Goal: Task Accomplishment & Management: Manage account settings

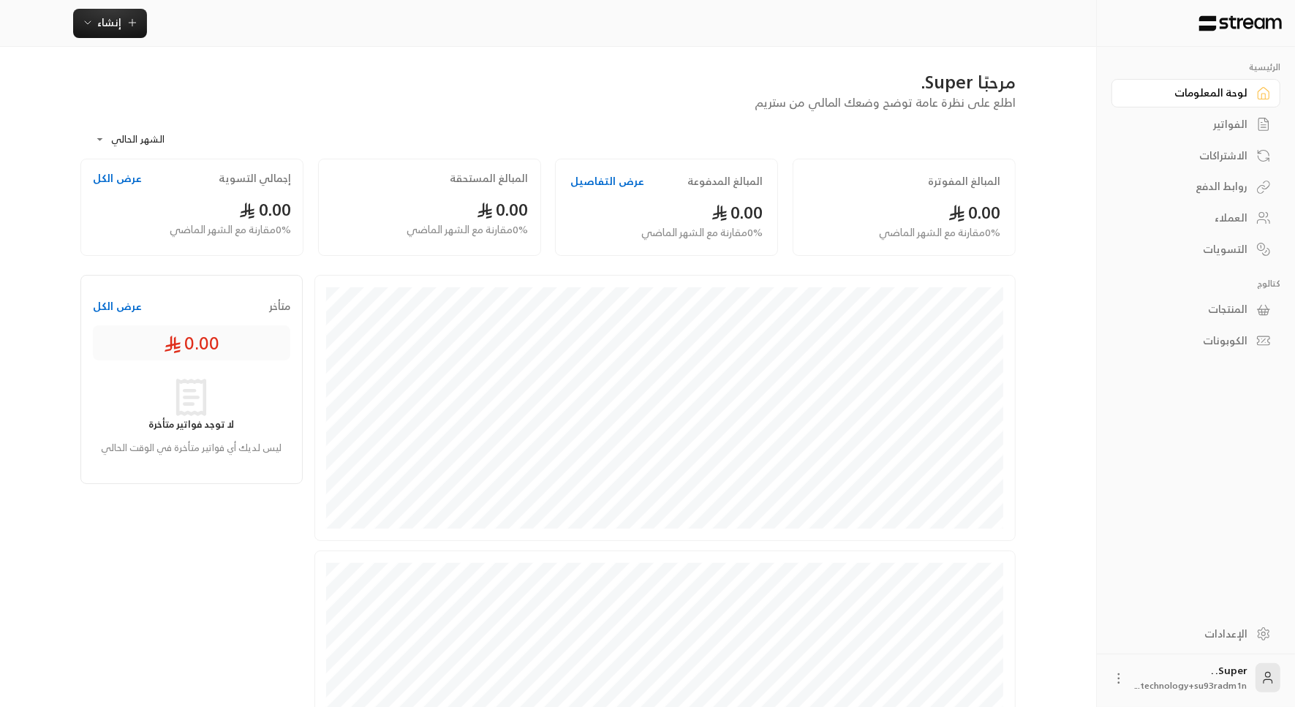
click at [1214, 302] on div "المنتجات" at bounding box center [1189, 309] width 118 height 15
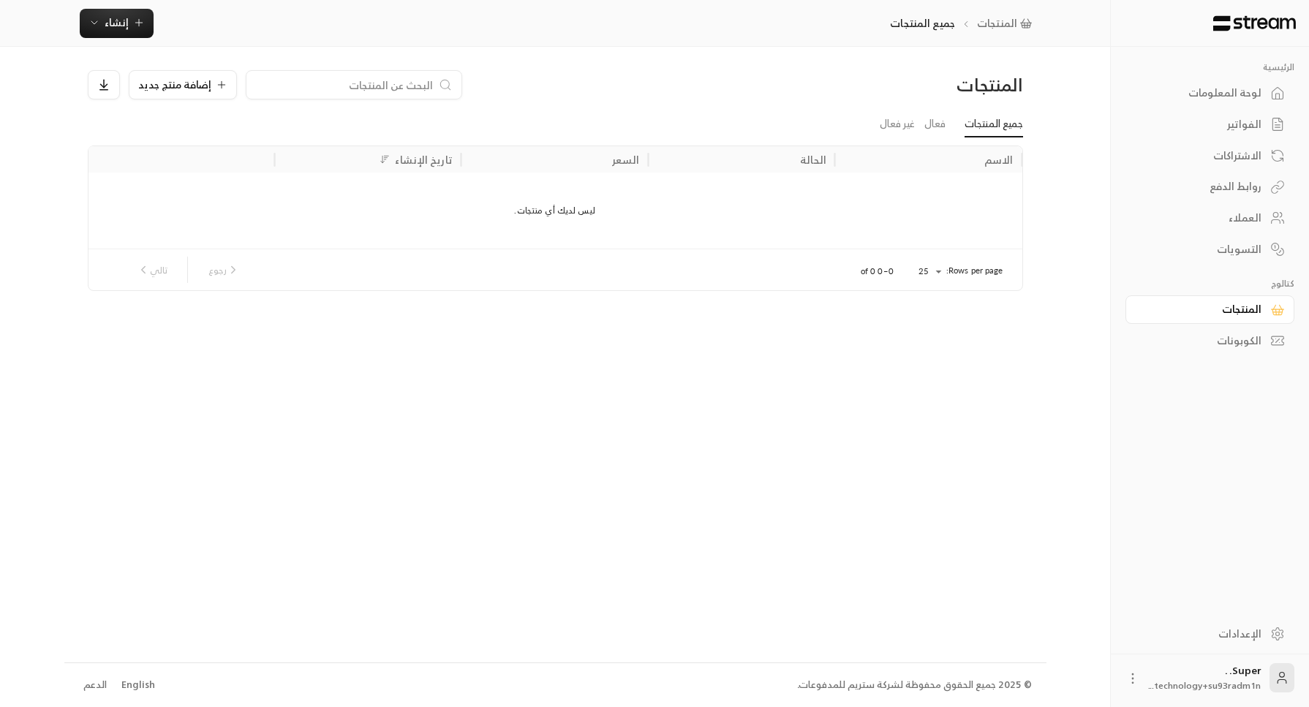
click at [1210, 339] on div "الكوبونات" at bounding box center [1202, 340] width 118 height 15
click at [1246, 190] on div "روابط الدفع" at bounding box center [1202, 186] width 118 height 15
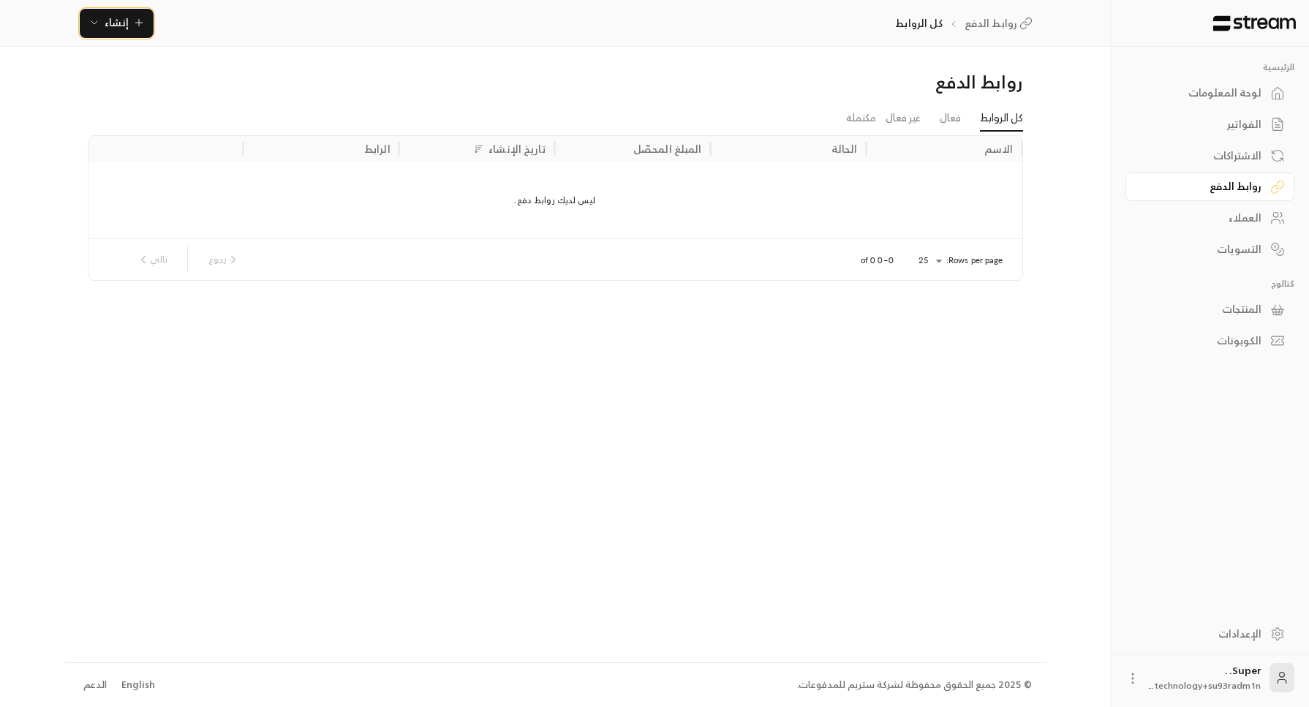
click at [139, 34] on button "إنشاء" at bounding box center [117, 23] width 74 height 29
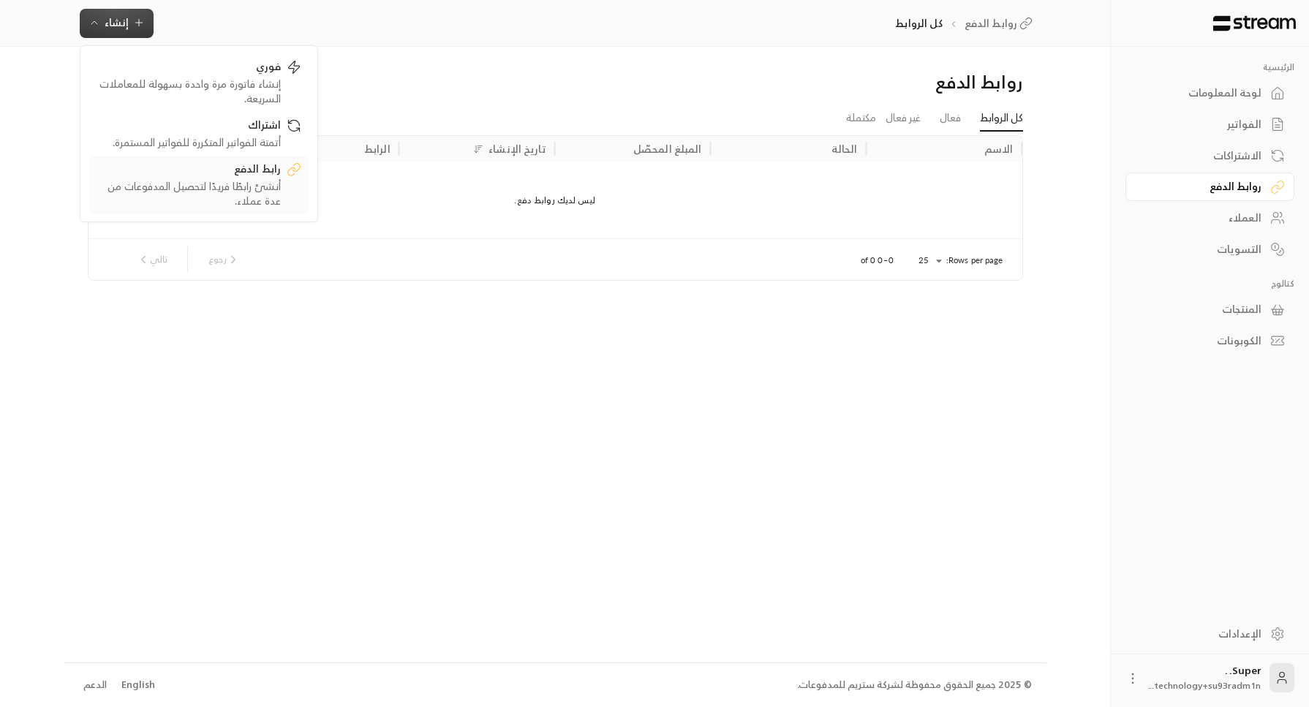
click at [198, 198] on div "أنشئ رابطًا فريدًا لتحصيل المدفوعات من عدة عملاء." at bounding box center [189, 192] width 184 height 29
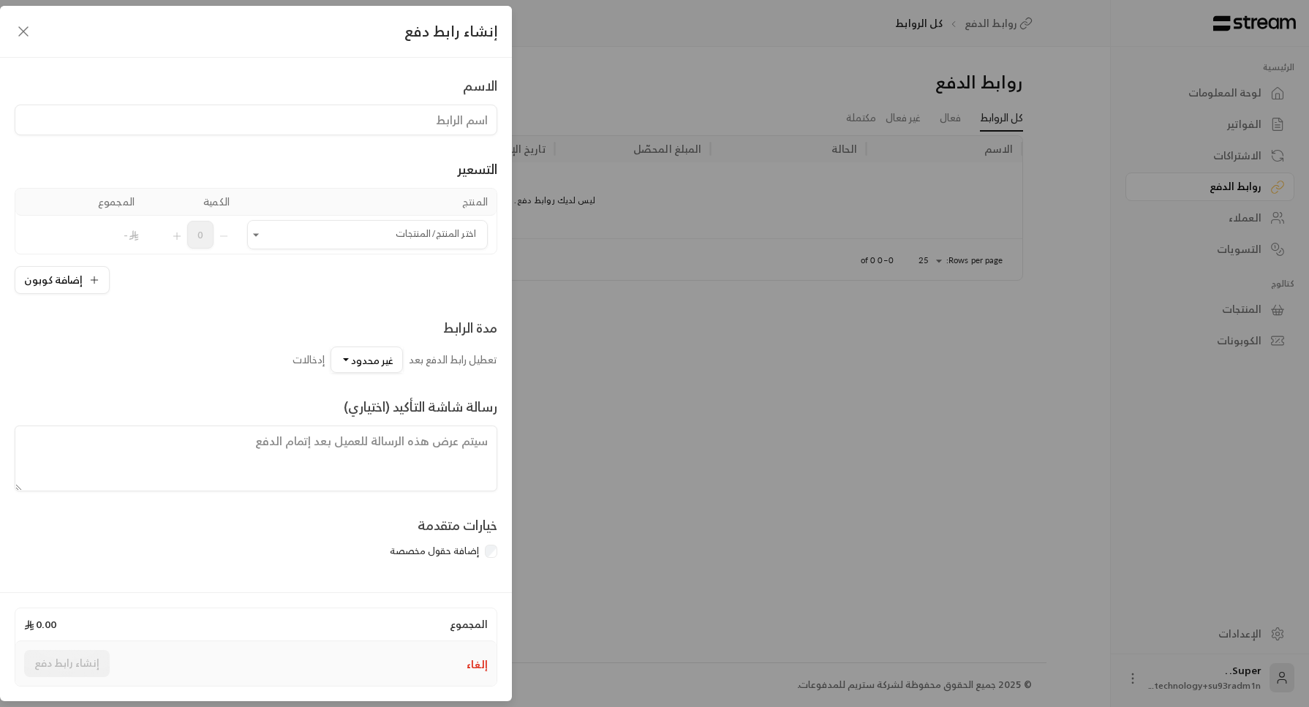
click at [311, 130] on input at bounding box center [256, 120] width 483 height 31
type input "رحلة المطعم"
click at [257, 236] on icon "Open" at bounding box center [256, 234] width 15 height 15
click at [300, 275] on div "إضافة منتج جديد +" at bounding box center [368, 277] width 206 height 15
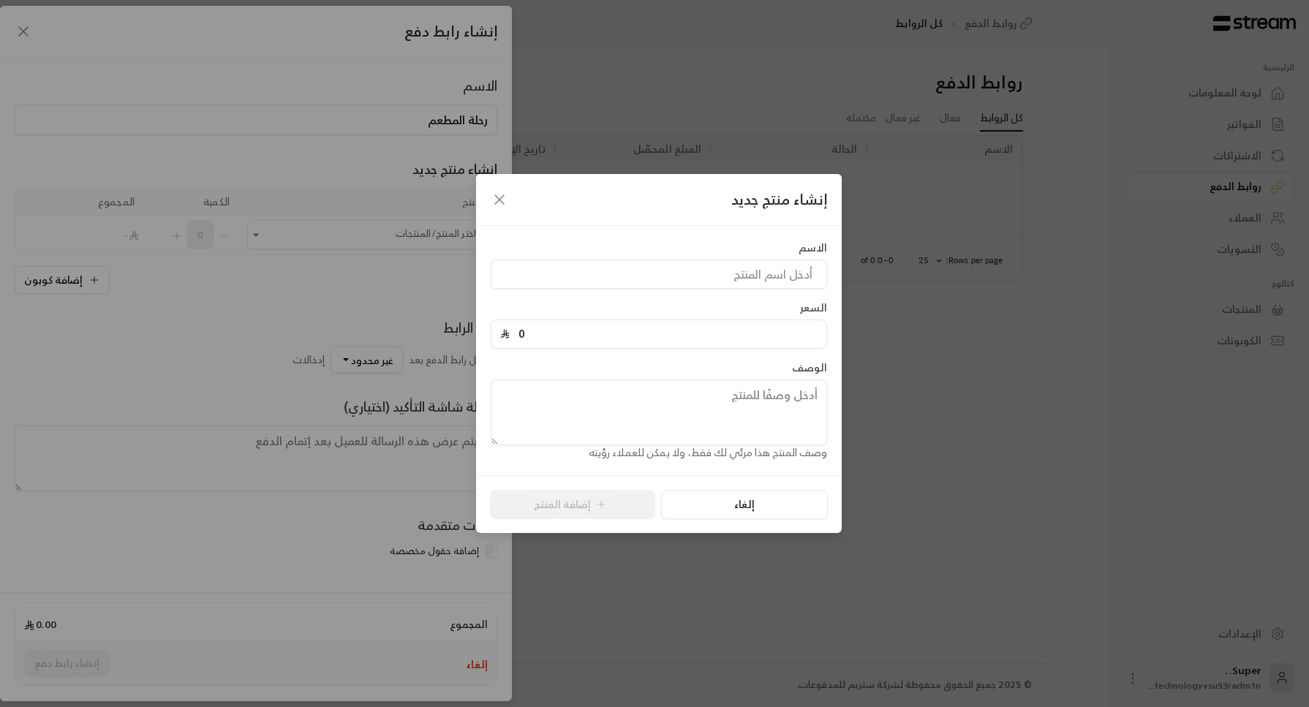
click at [288, 335] on div "إنشاء منتج جديد الاسم السعر 0 الوصف وصف المنتج هذا مرئي لك فقط، ولا يمكن للعملا…" at bounding box center [654, 353] width 1309 height 707
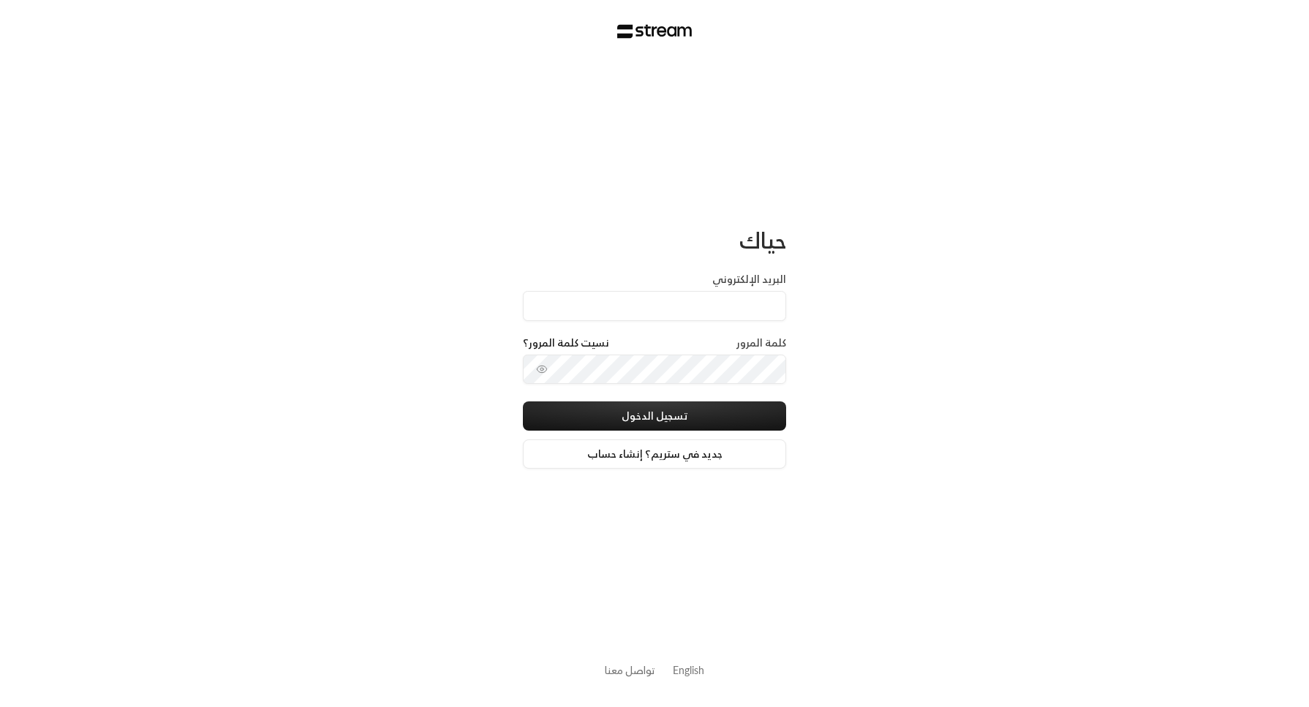
click at [806, 357] on div "حياك البريد الإلكتروني كلمة المرور نسيت كلمة المرور؟ تسجيل الدخول جديد في ستريم…" at bounding box center [654, 353] width 1309 height 707
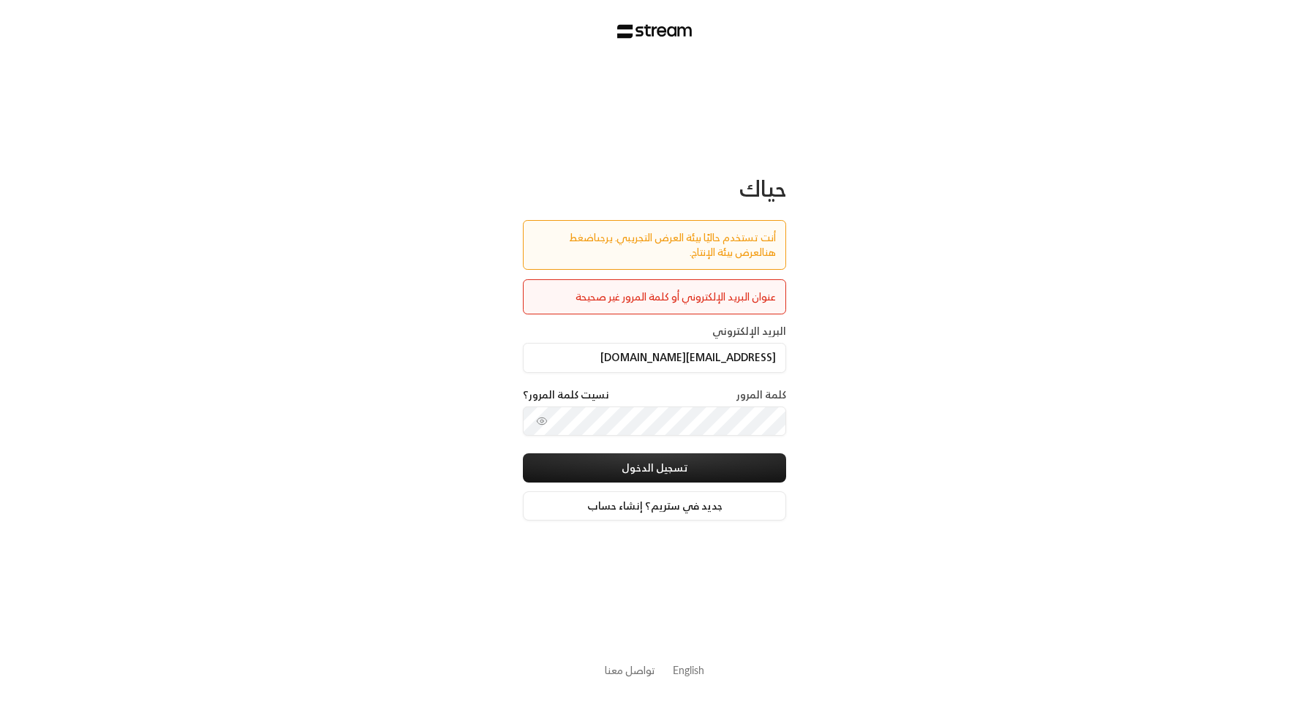
click at [582, 231] on link "اضغط هنا" at bounding box center [672, 244] width 207 height 33
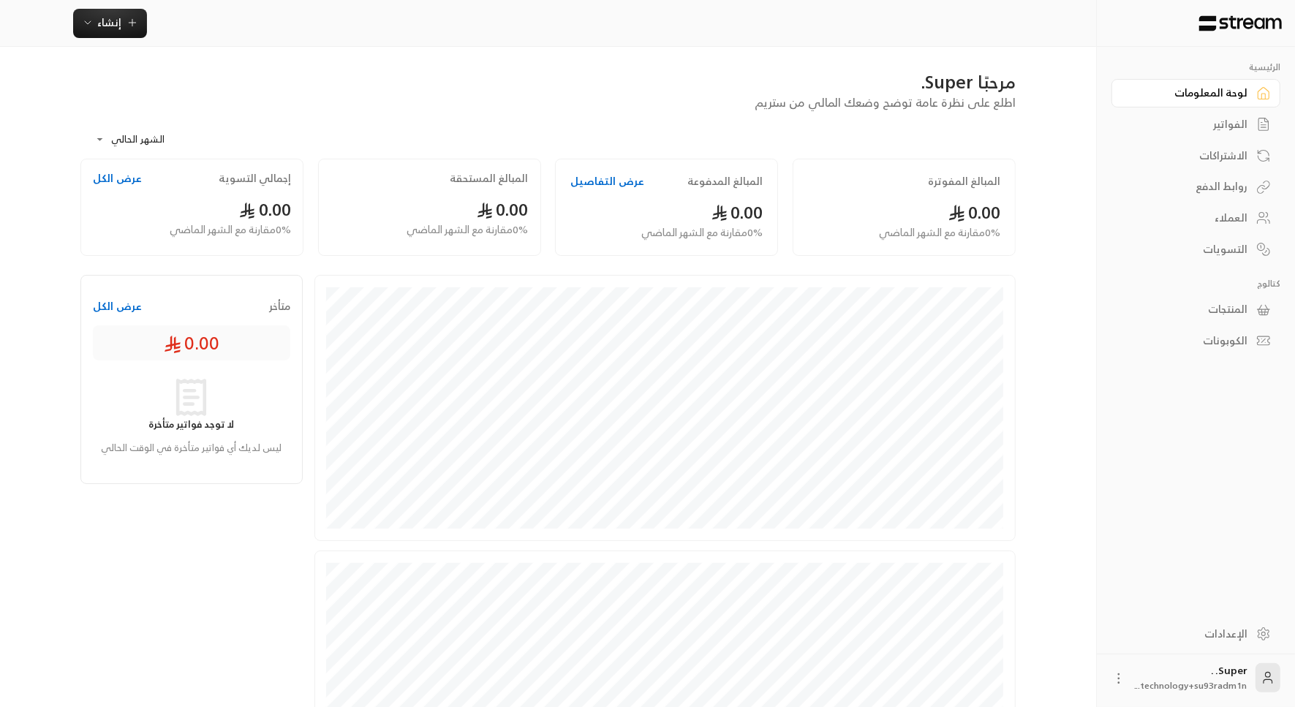
click at [1130, 672] on div "Super. . technology+su93radm1n..." at bounding box center [1195, 677] width 169 height 47
click at [1121, 674] on icon at bounding box center [1118, 678] width 15 height 15
click at [1113, 681] on li "تسجيل الخروج" at bounding box center [1099, 678] width 80 height 23
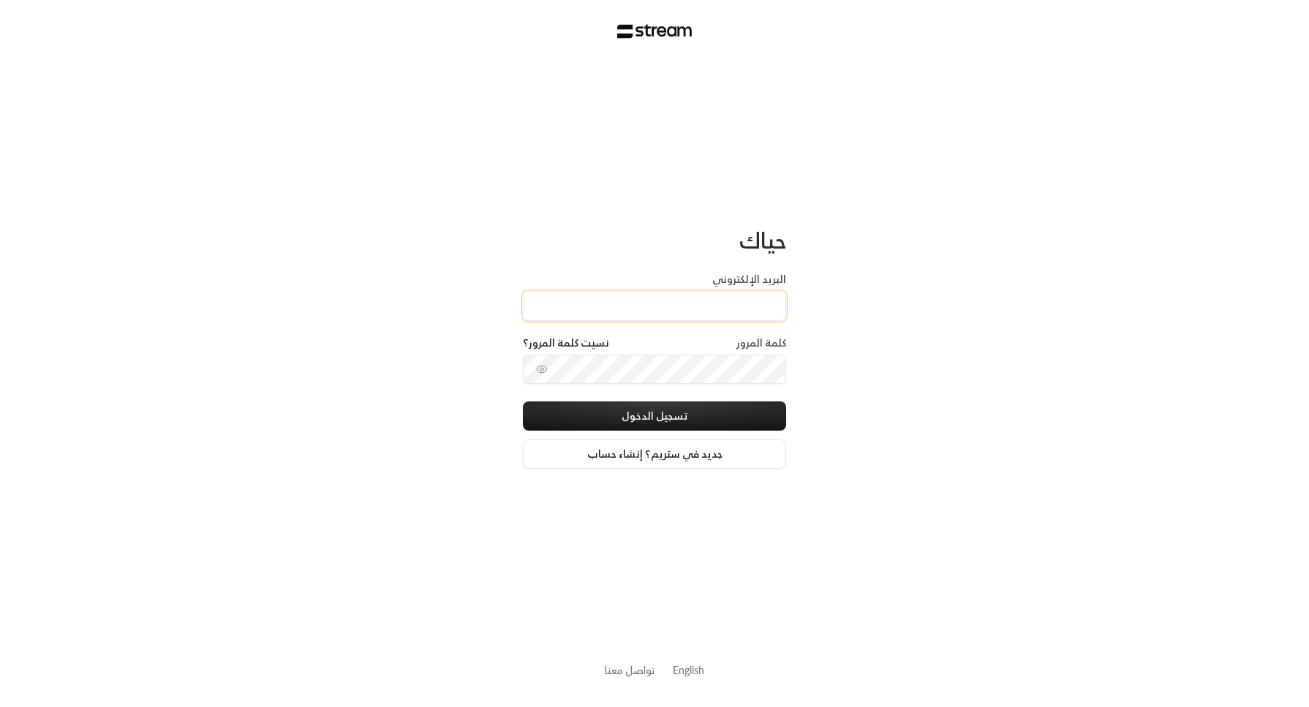
click at [721, 300] on input "البريد الإلكتروني" at bounding box center [654, 306] width 263 height 30
type input "[EMAIL_ADDRESS][DOMAIN_NAME]"
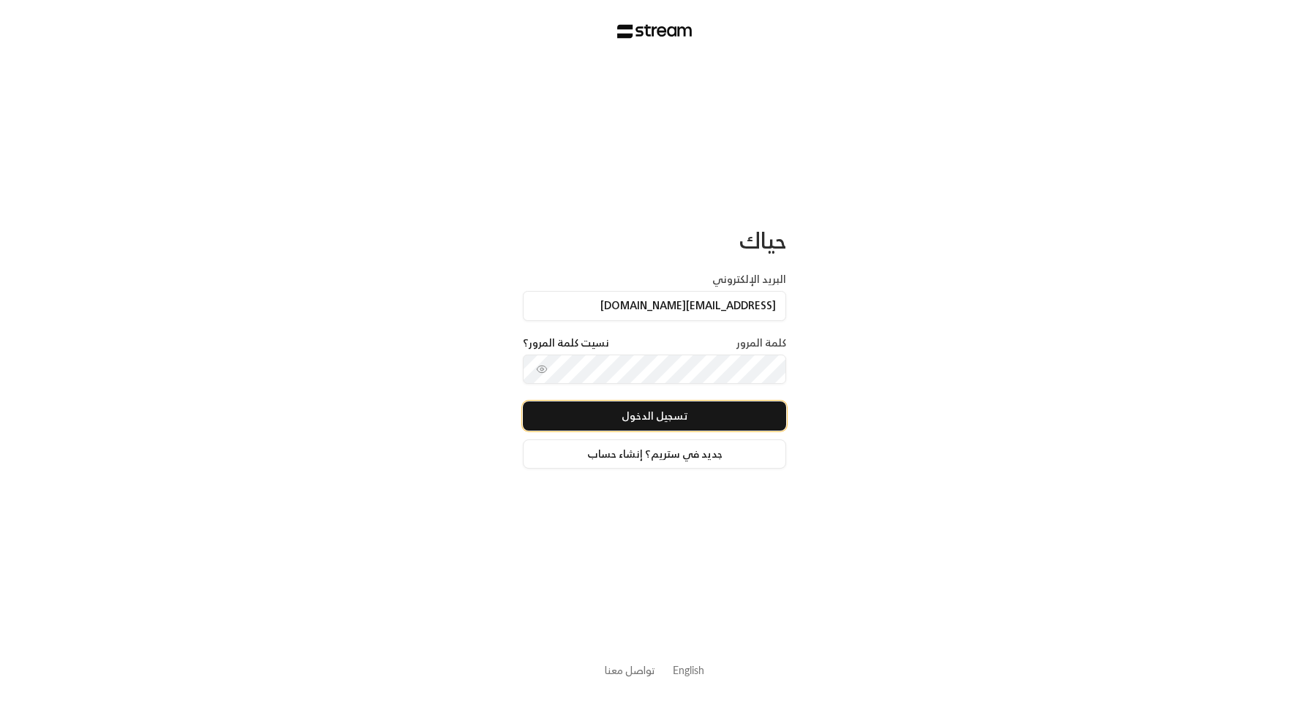
click at [774, 420] on button "تسجيل الدخول" at bounding box center [654, 415] width 263 height 29
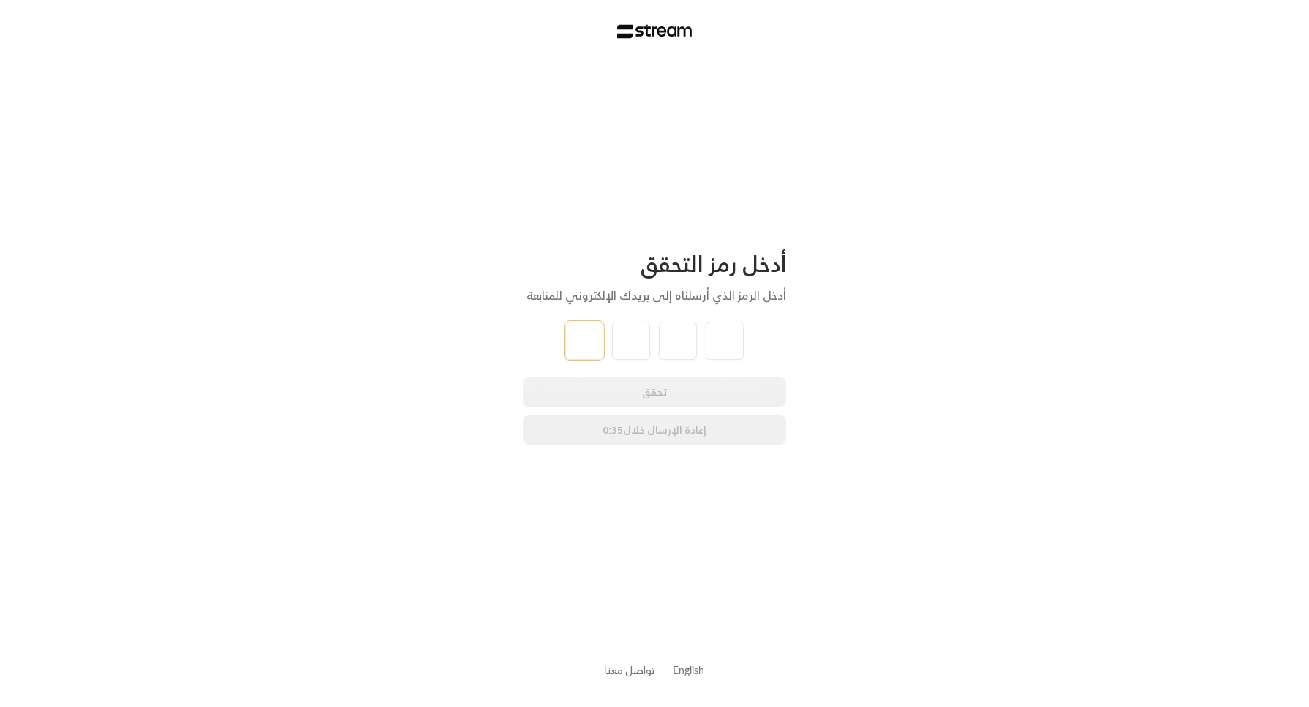
type input "5"
type input "9"
type input "7"
type input "4"
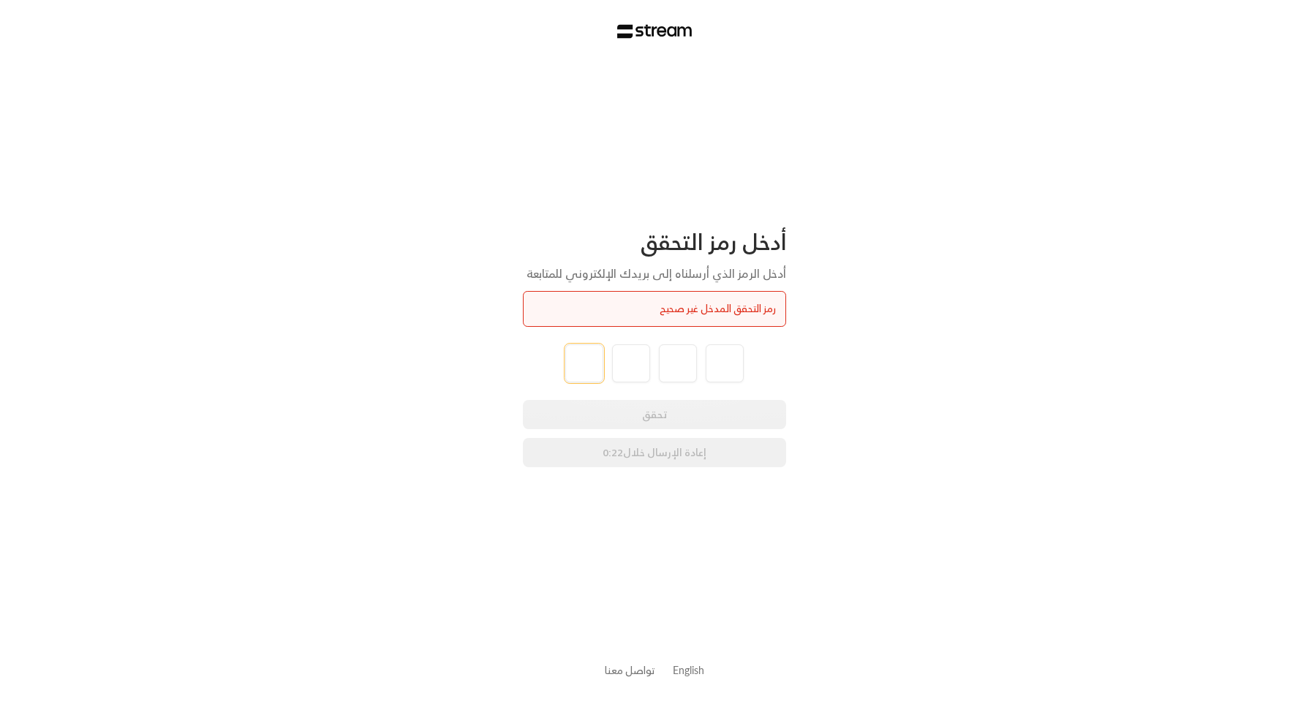
click at [594, 363] on input "tel" at bounding box center [584, 363] width 38 height 38
type input "5"
type input "9"
type input "7"
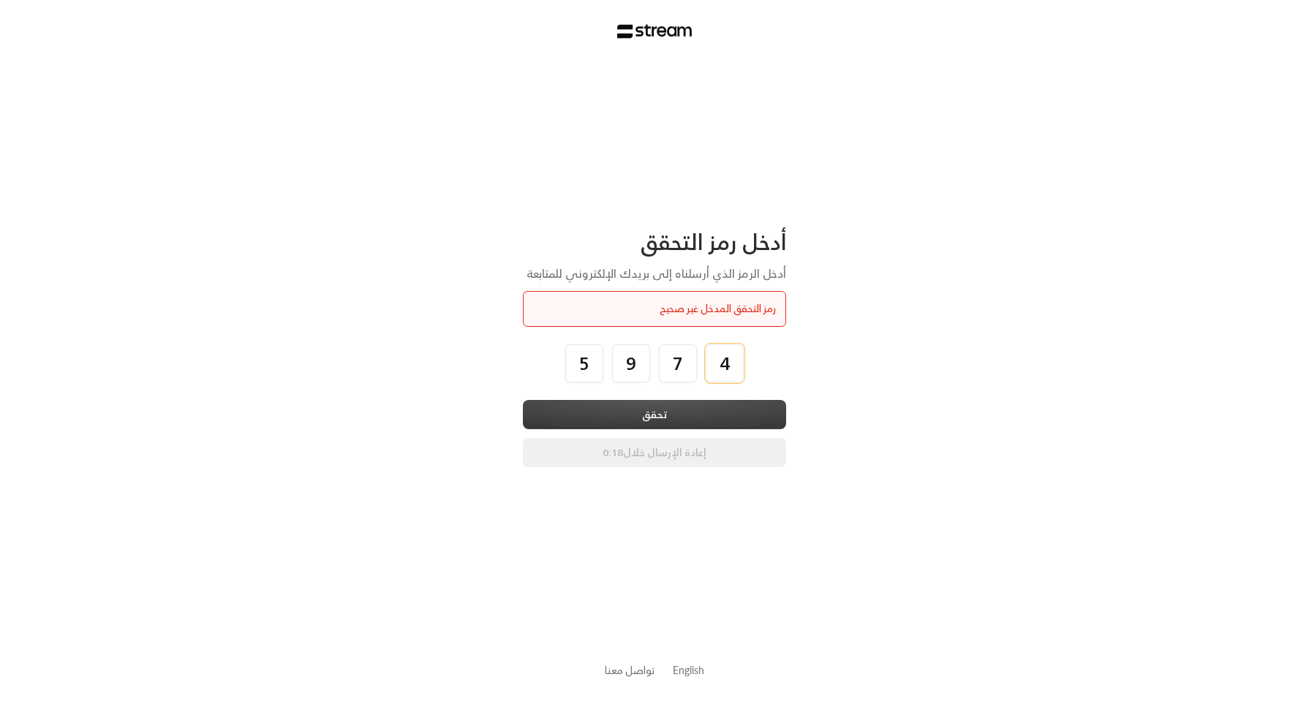
type input "4"
click at [629, 419] on button "تحقق" at bounding box center [654, 414] width 263 height 29
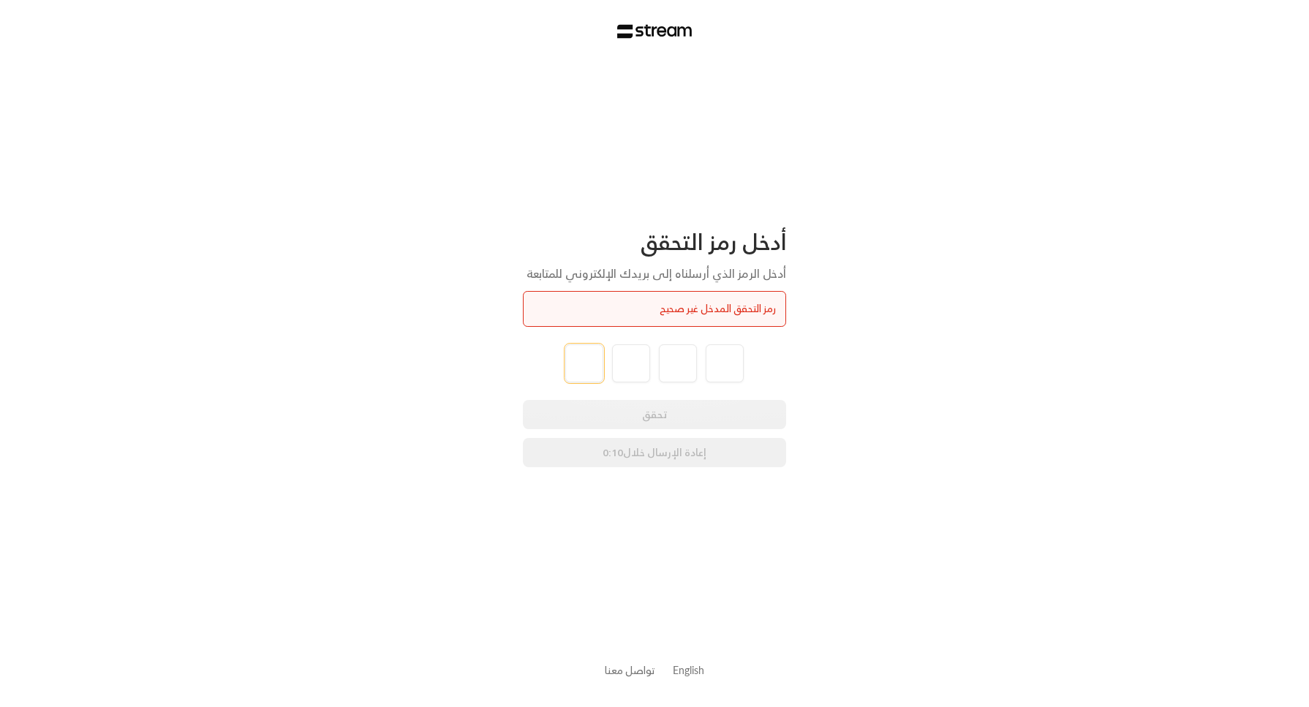
click at [581, 360] on input "tel" at bounding box center [584, 363] width 38 height 38
type input "1"
type input "8"
type input "5"
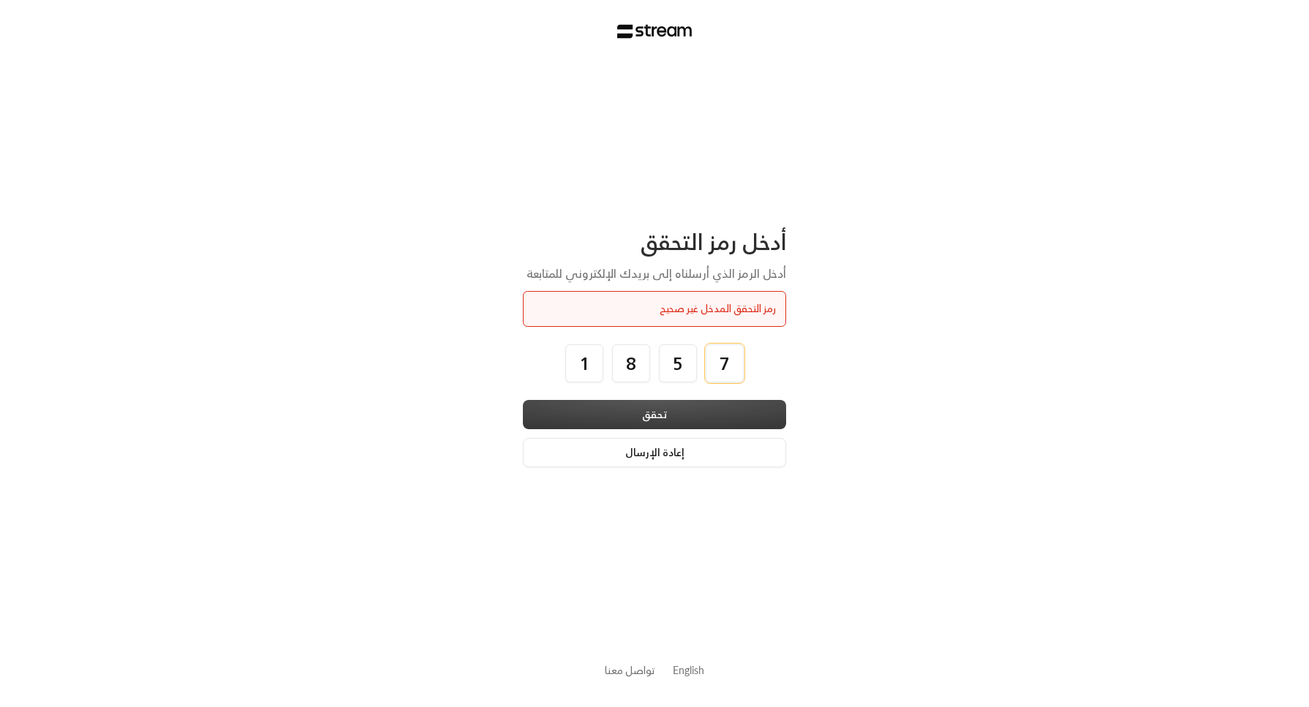
type input "7"
click at [586, 417] on button "تحقق" at bounding box center [654, 414] width 263 height 29
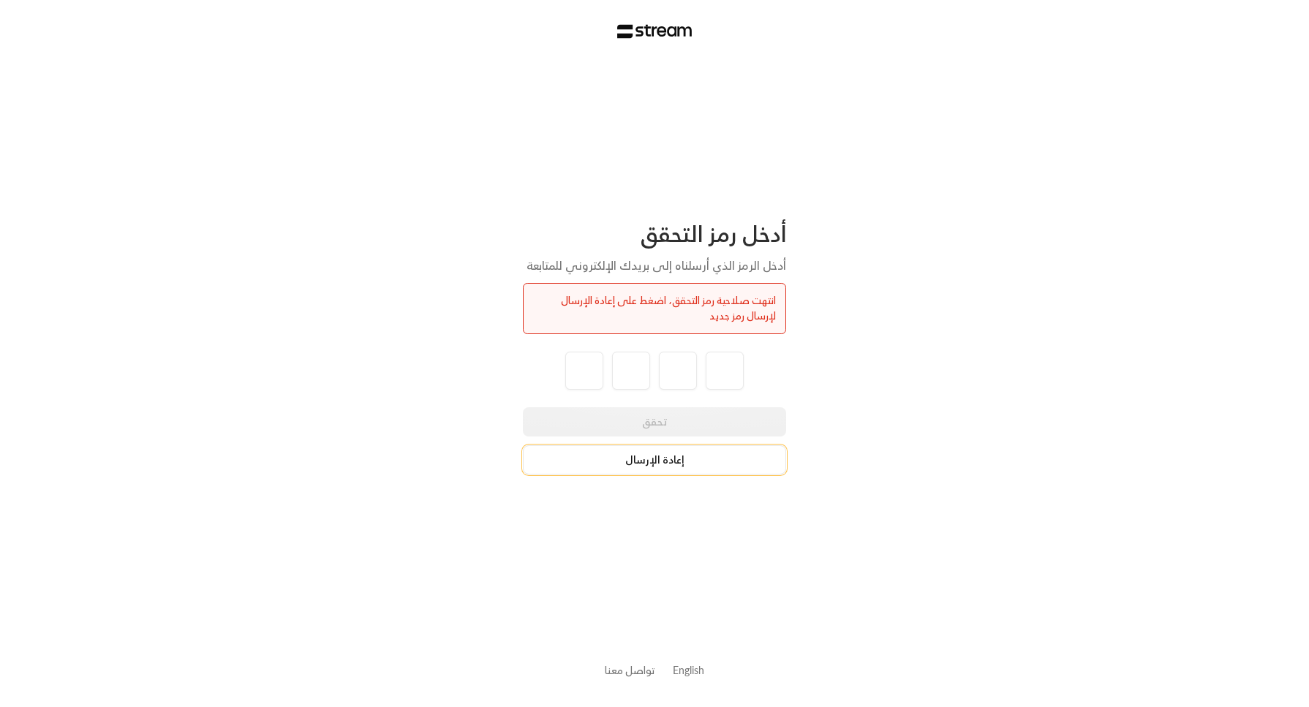
click at [636, 464] on button "إعادة الإرسال" at bounding box center [654, 459] width 263 height 29
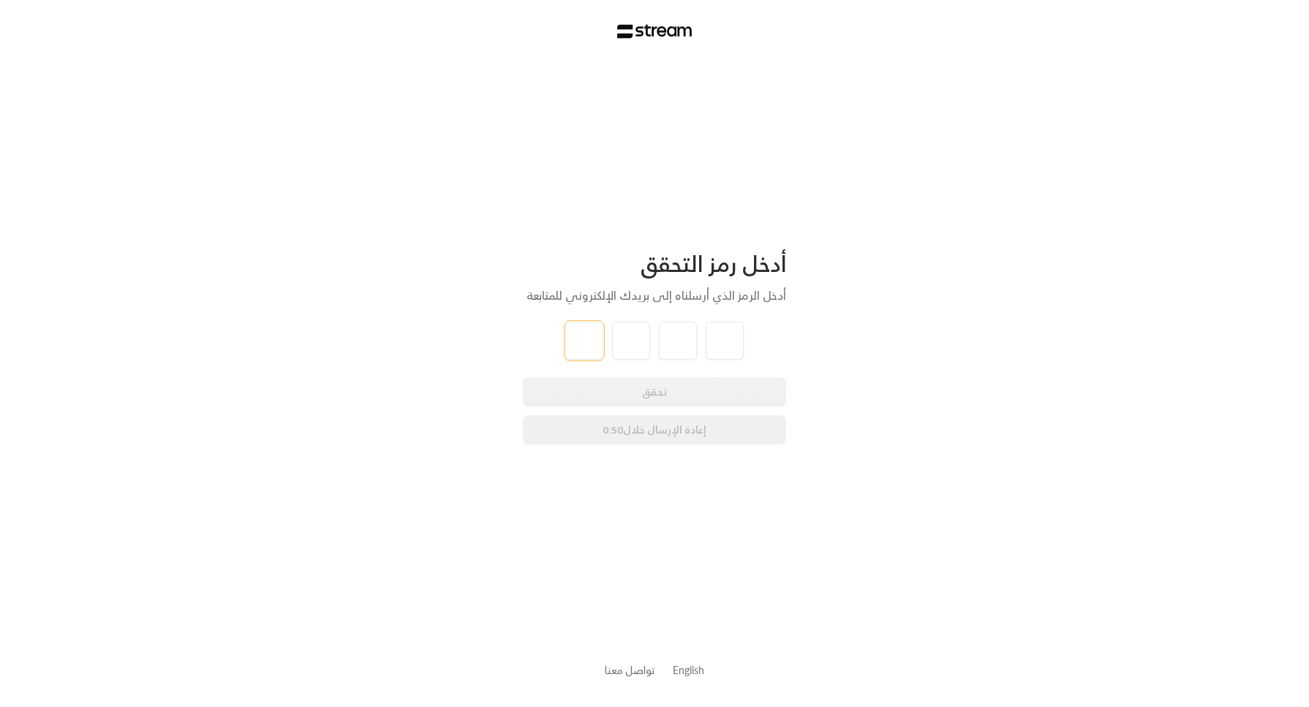
type input "7"
type input "2"
type input "1"
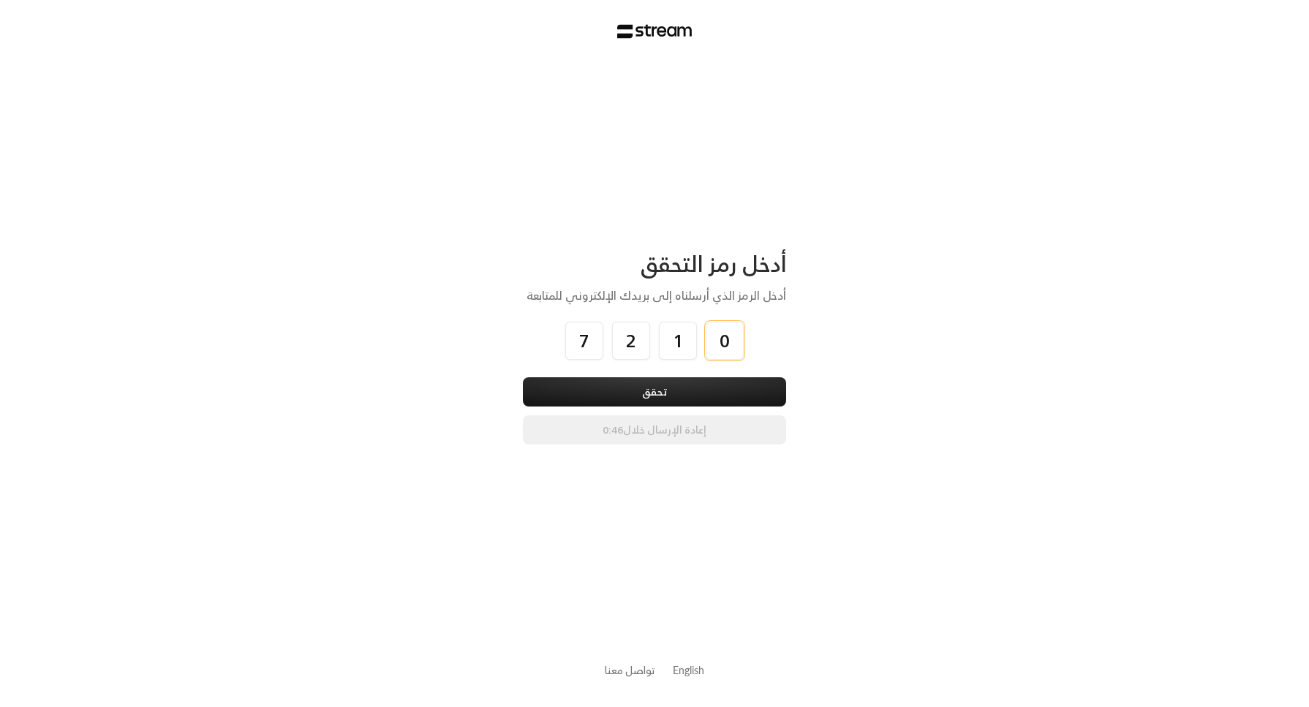
type input "0"
click at [634, 377] on div "أدخل رمز التحقق أدخل الرمز الذي أرسلناه إلى بريدك الإلكتروني للمتابعة 7 2 1 0 ت…" at bounding box center [654, 347] width 263 height 194
click at [640, 388] on button "تحقق" at bounding box center [654, 391] width 263 height 29
